Goal: Information Seeking & Learning: Learn about a topic

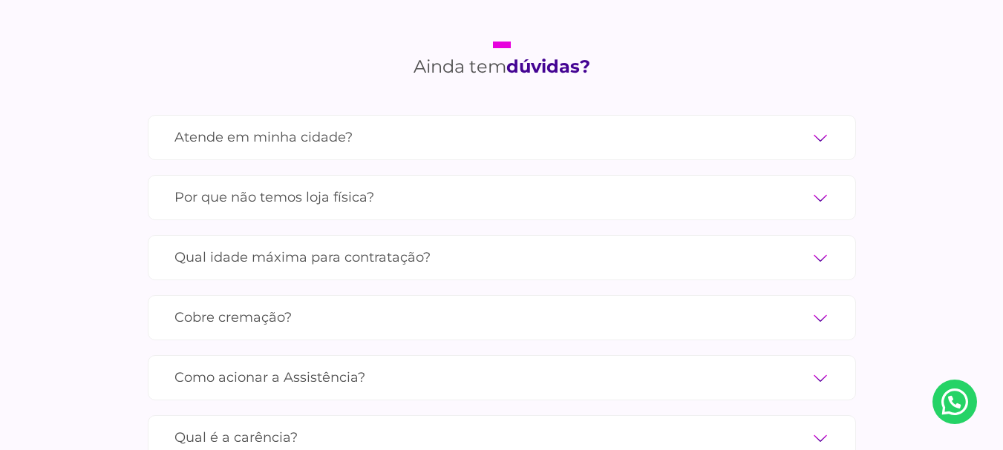
scroll to position [4972, 0]
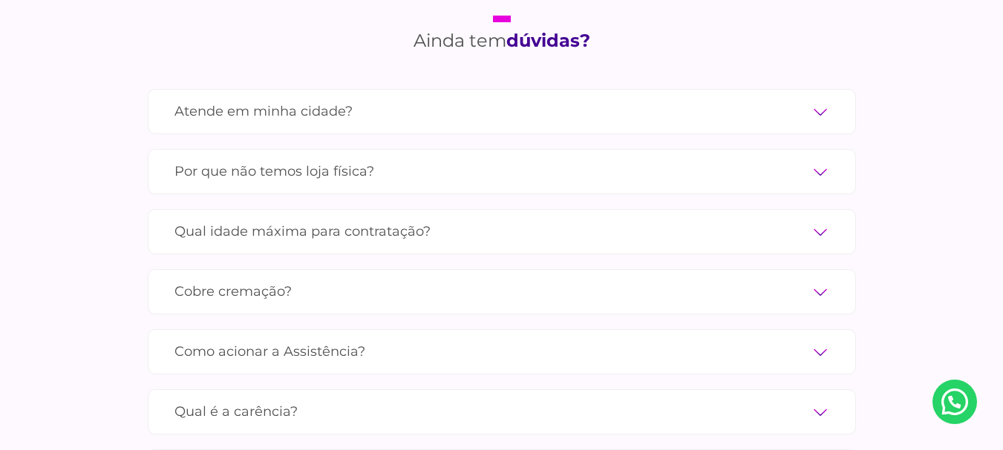
click at [821, 159] on label "Por que não temos loja física?" at bounding box center [501, 172] width 655 height 26
click at [0, 0] on input "Por que não temos loja física?" at bounding box center [0, 0] width 0 height 0
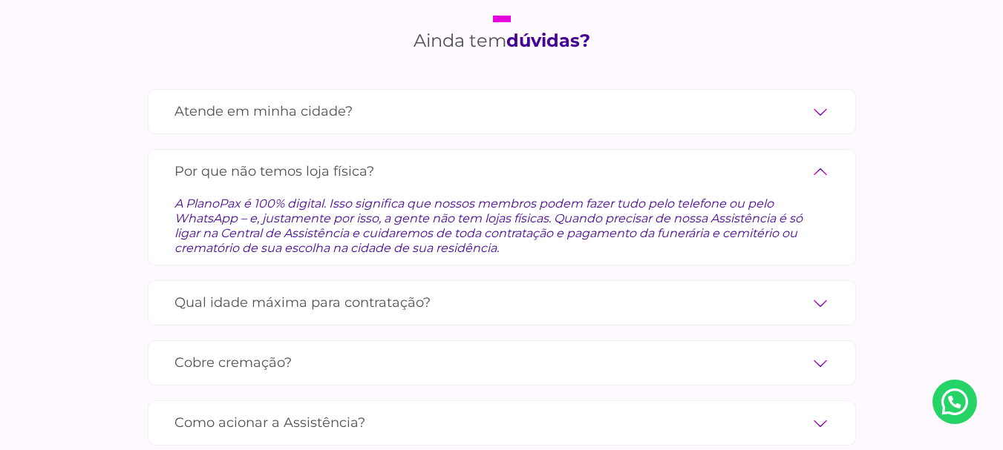
click at [482, 99] on label "Atende em minha cidade?" at bounding box center [501, 112] width 655 height 26
click at [0, 0] on input "Atende em minha cidade?" at bounding box center [0, 0] width 0 height 0
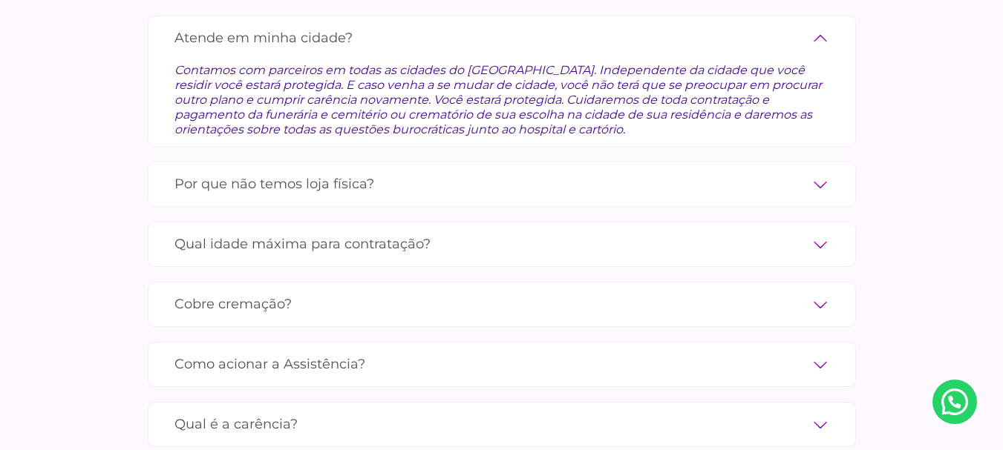
scroll to position [5046, 0]
click at [456, 171] on label "Por que não temos loja física?" at bounding box center [501, 184] width 655 height 26
click at [0, 0] on input "Por que não temos loja física?" at bounding box center [0, 0] width 0 height 0
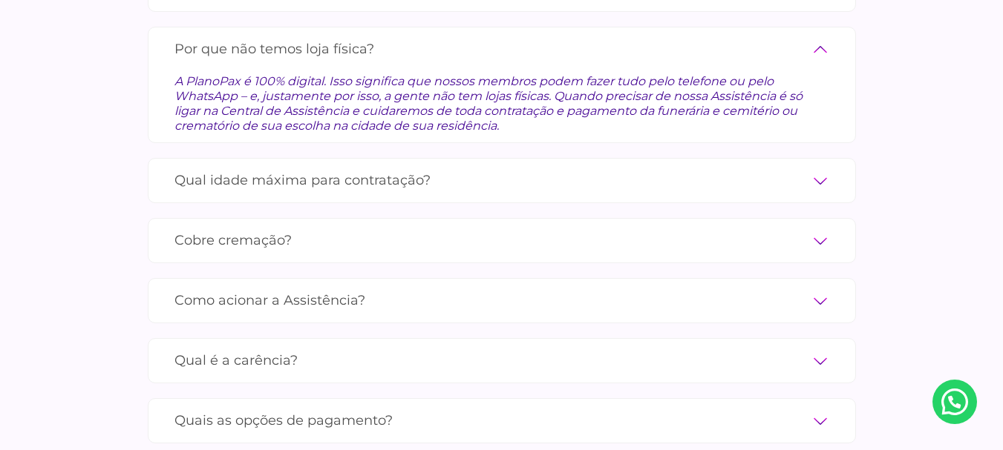
scroll to position [5121, 0]
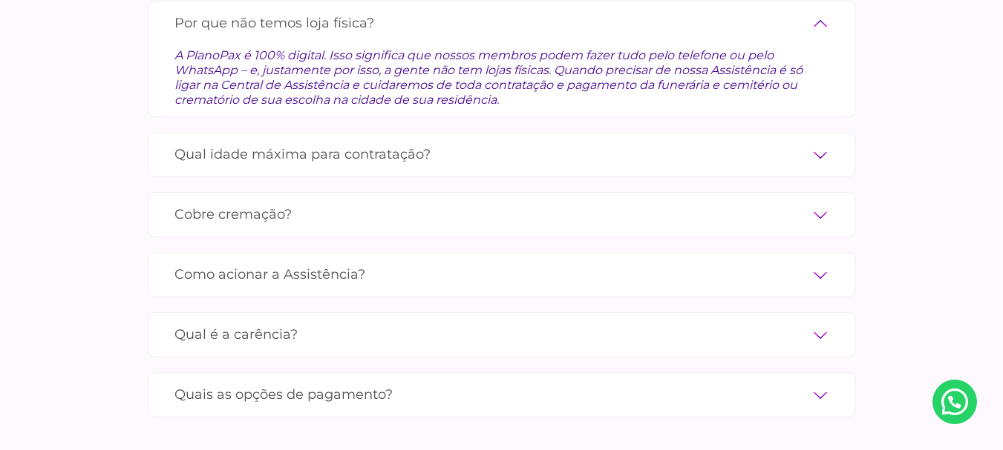
click at [364, 202] on label "Cobre cremação?" at bounding box center [501, 215] width 655 height 26
click at [0, 0] on input "Cobre cremação?" at bounding box center [0, 0] width 0 height 0
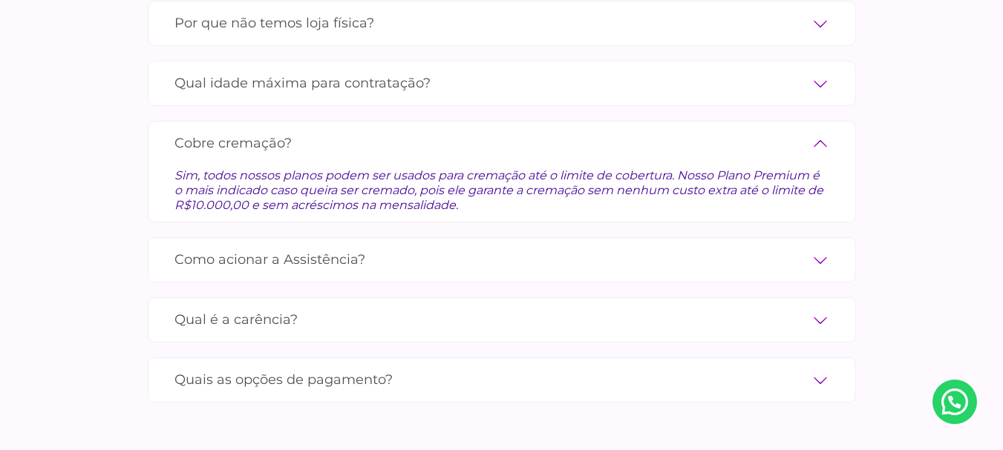
click at [375, 247] on label "Como acionar a Assistência?" at bounding box center [501, 260] width 655 height 26
click at [0, 0] on input "Como acionar a Assistência?" at bounding box center [0, 0] width 0 height 0
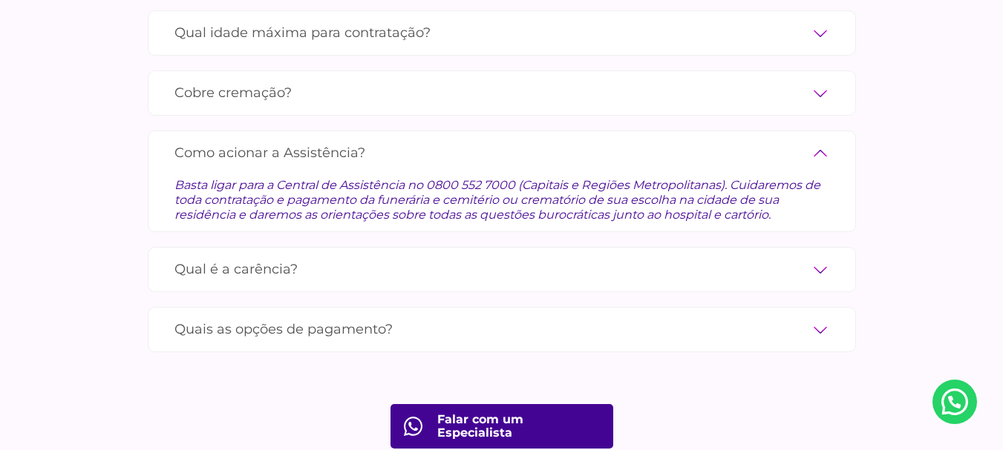
scroll to position [5195, 0]
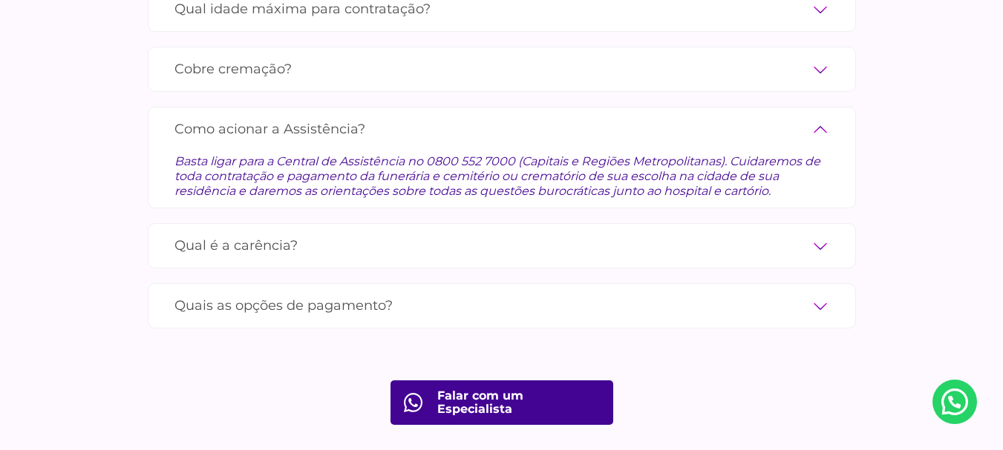
click at [310, 233] on label "Qual é a carência?" at bounding box center [501, 246] width 655 height 26
click at [0, 0] on input "Qual é a carência?" at bounding box center [0, 0] width 0 height 0
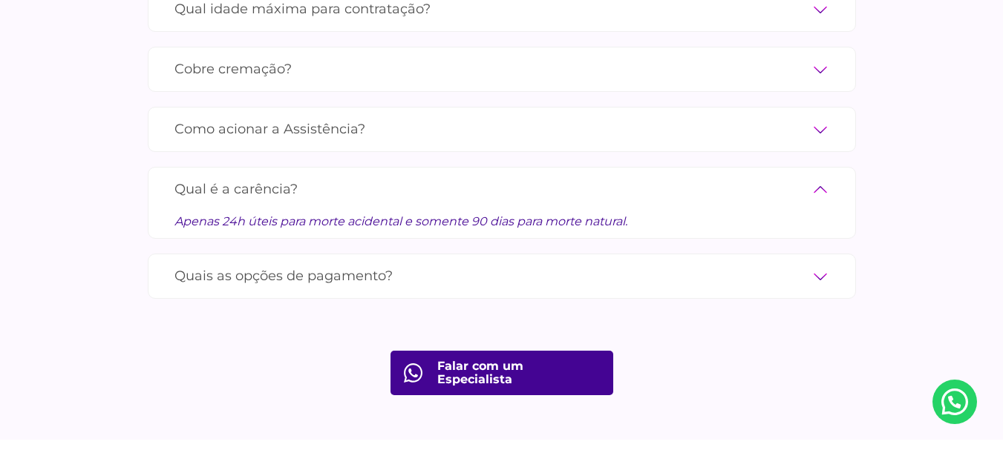
click at [427, 263] on label "Quais as opções de pagamento?" at bounding box center [501, 276] width 655 height 26
click at [0, 0] on input "Quais as opções de pagamento?" at bounding box center [0, 0] width 0 height 0
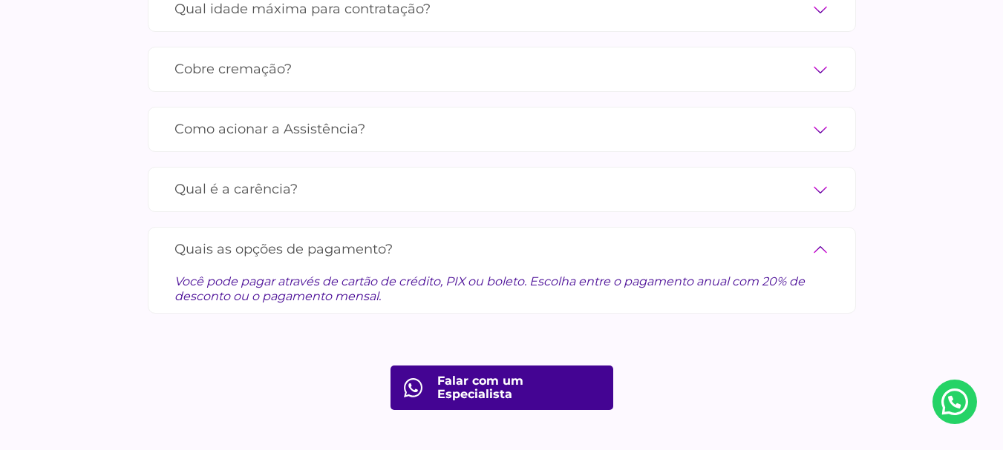
click at [522, 373] on link "Falar com um Especialista" at bounding box center [501, 388] width 223 height 45
click at [456, 177] on label "Qual é a carência?" at bounding box center [501, 190] width 655 height 26
click at [0, 0] on input "Qual é a carência?" at bounding box center [0, 0] width 0 height 0
